Goal: Find contact information: Find contact information

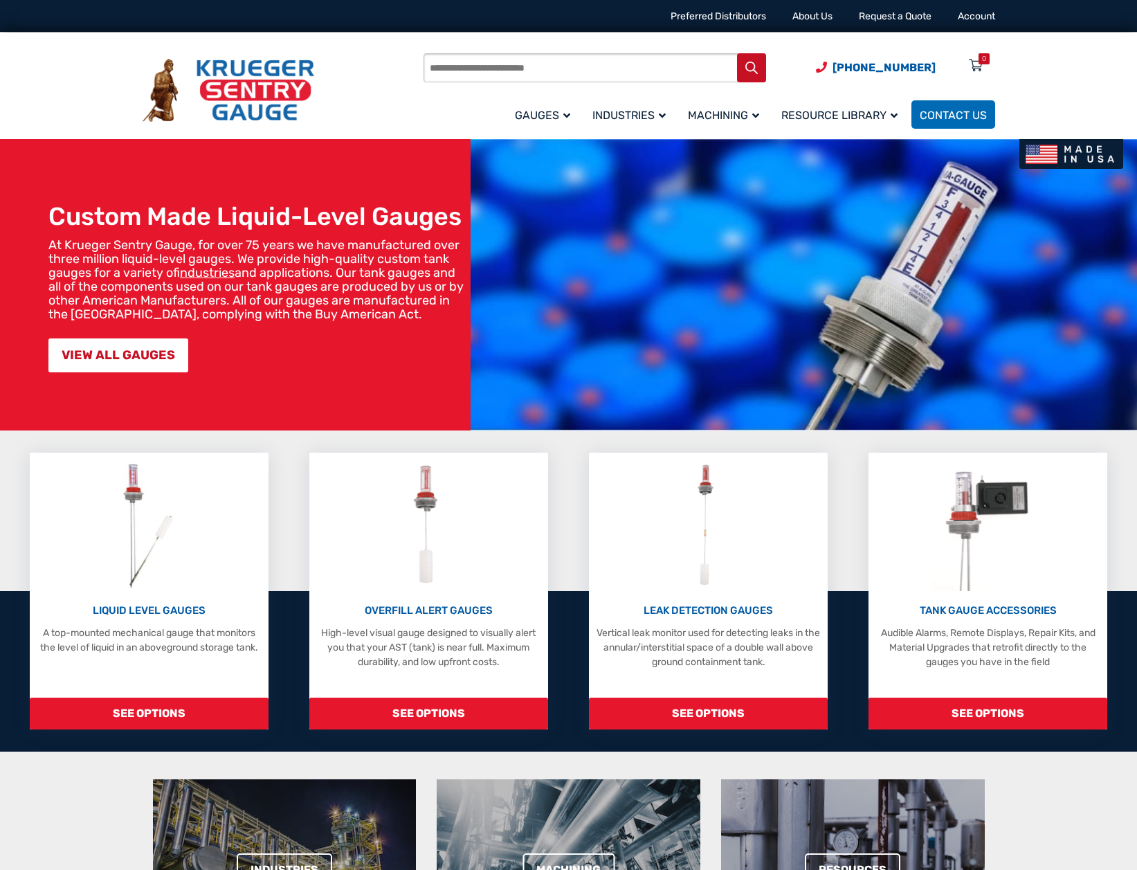
click at [610, 73] on input "Products search" at bounding box center [594, 67] width 343 height 29
type input "**********"
click at [737, 53] on button "Search" at bounding box center [751, 67] width 29 height 29
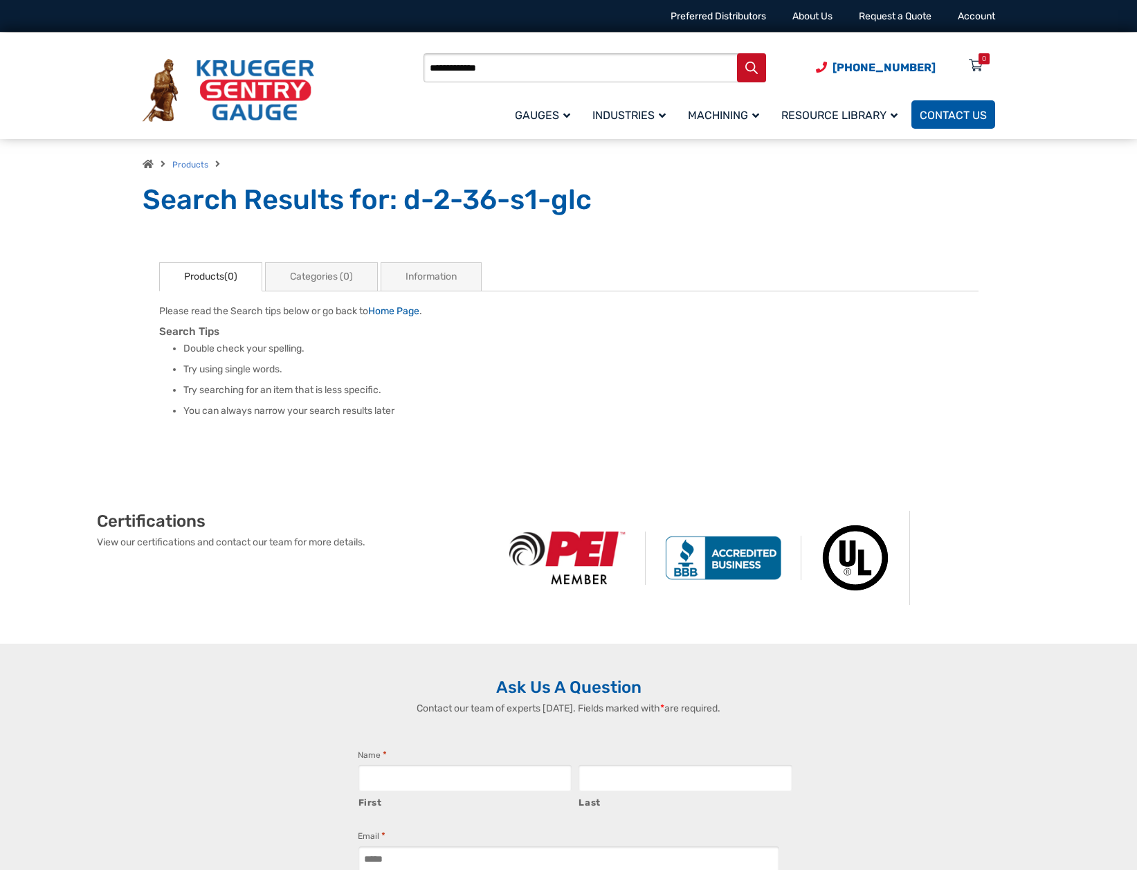
click at [954, 116] on span "Contact Us" at bounding box center [953, 115] width 67 height 13
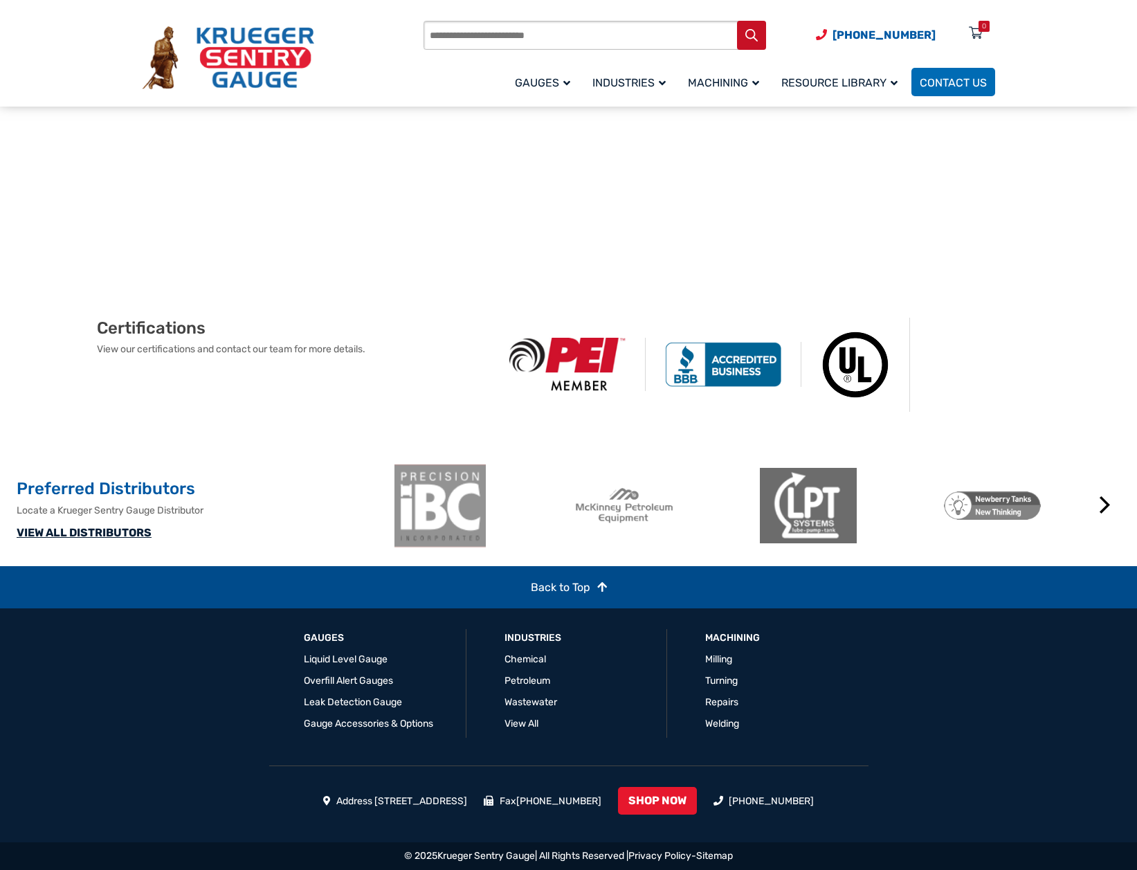
scroll to position [751, 0]
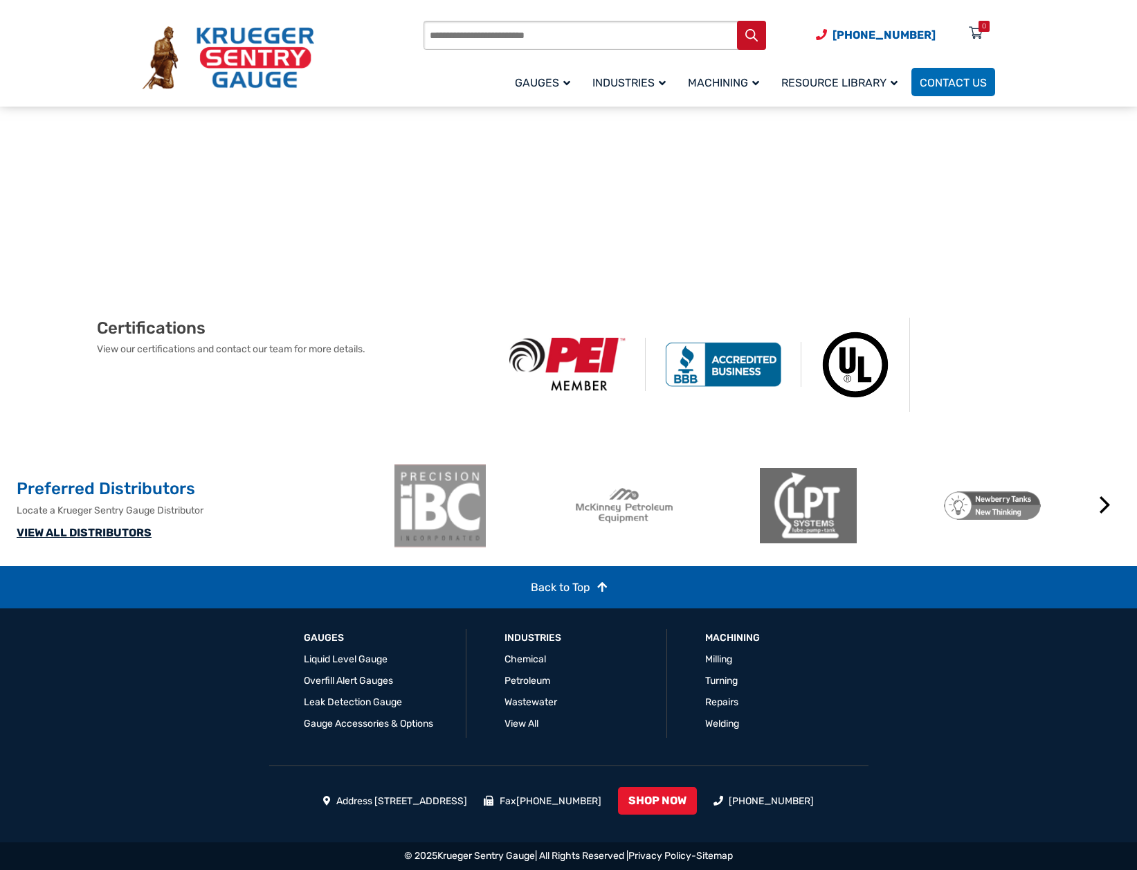
click at [117, 534] on link "VIEW ALL DISTRIBUTORS" at bounding box center [84, 532] width 135 height 13
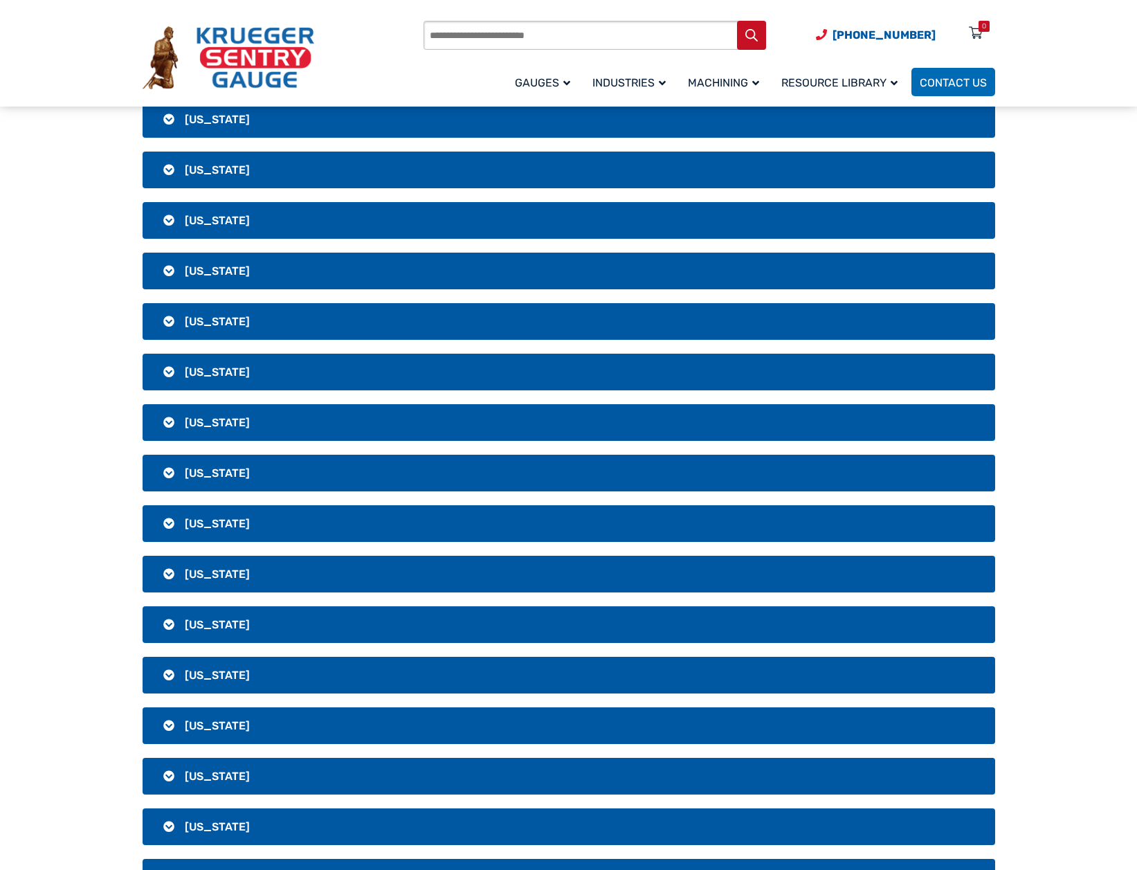
scroll to position [346, 0]
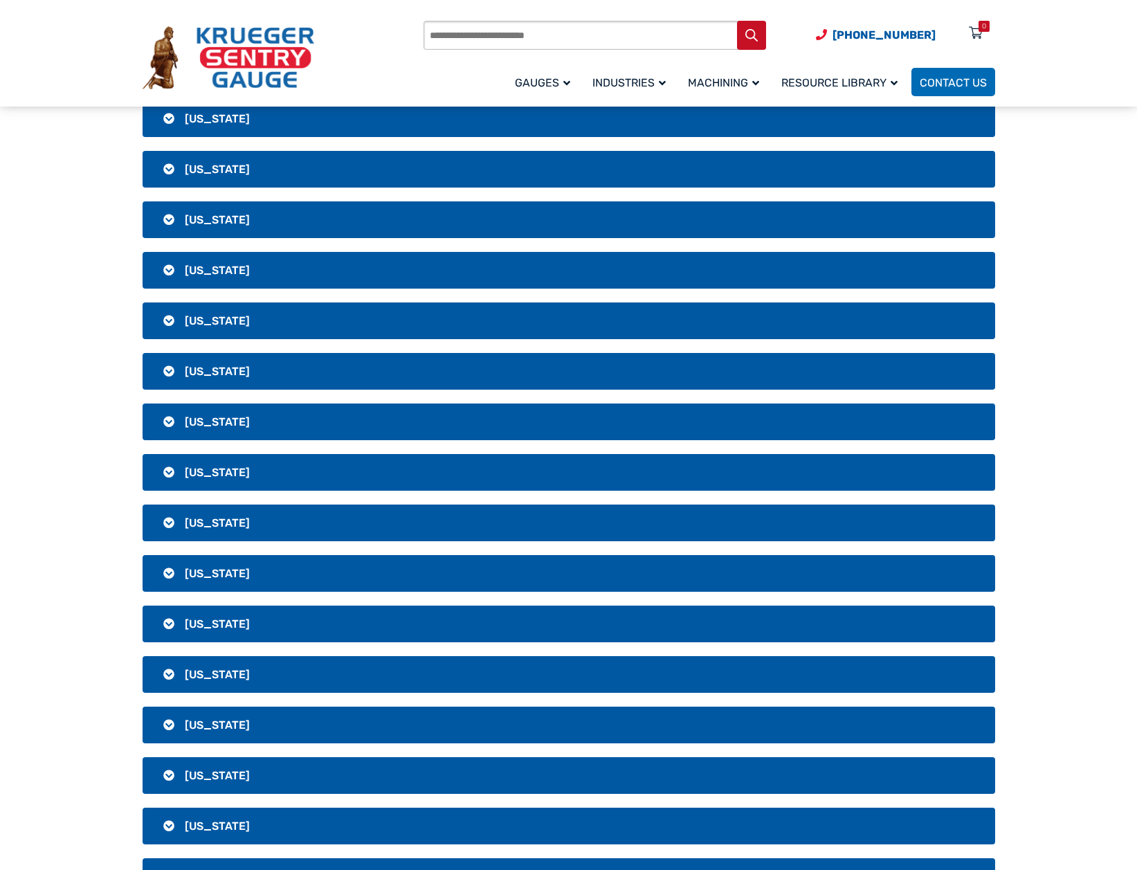
click at [226, 570] on h3 "Idaho" at bounding box center [569, 573] width 852 height 37
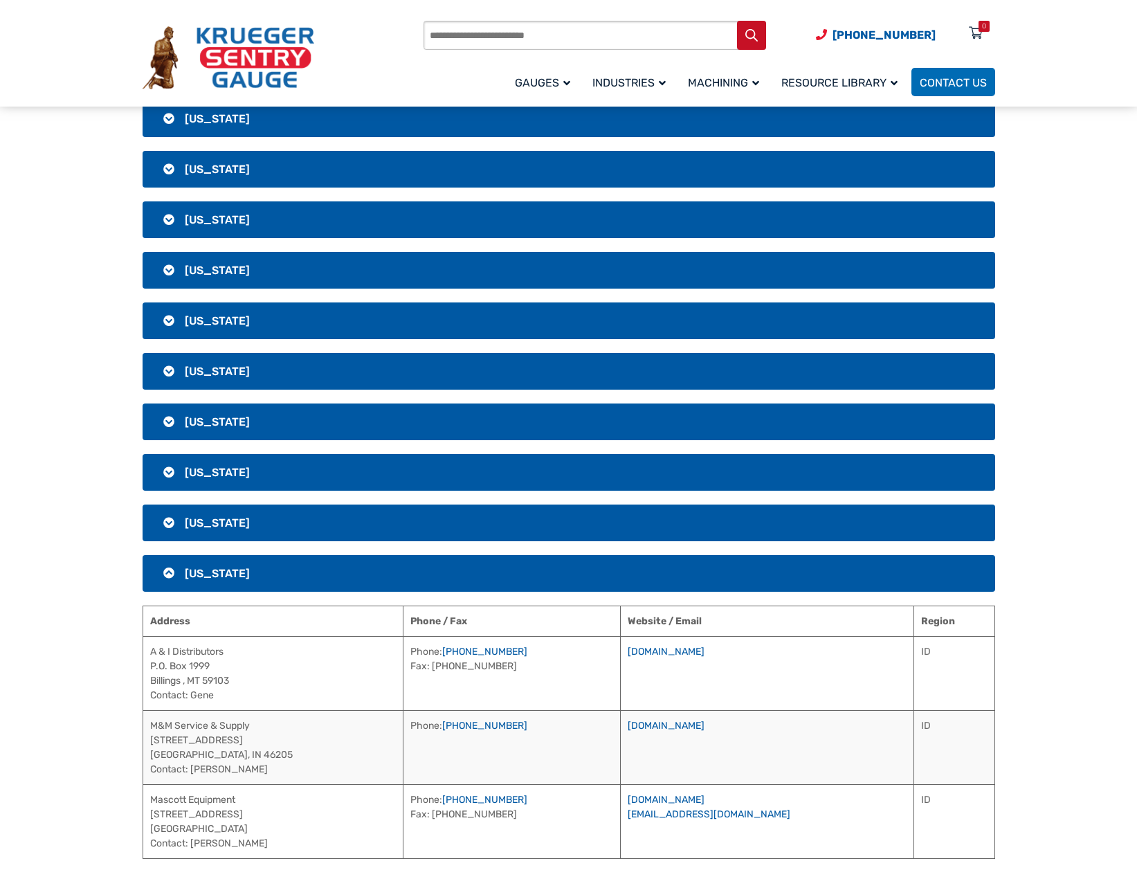
scroll to position [415, 0]
